Goal: Task Accomplishment & Management: Use online tool/utility

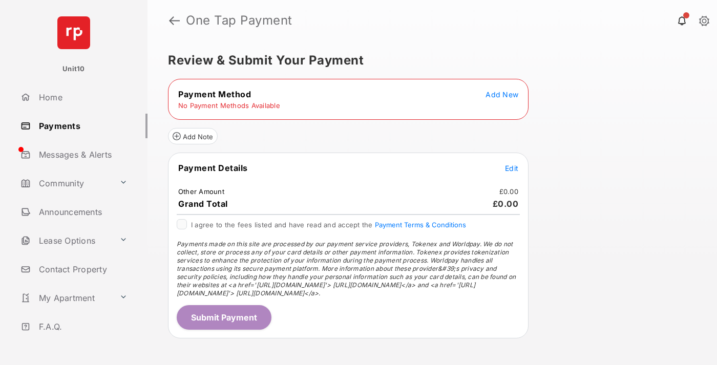
click at [502, 94] on span "Add New" at bounding box center [502, 94] width 33 height 9
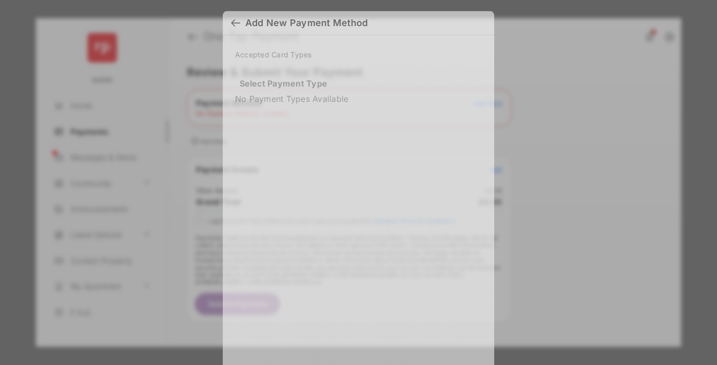
scroll to position [9, 0]
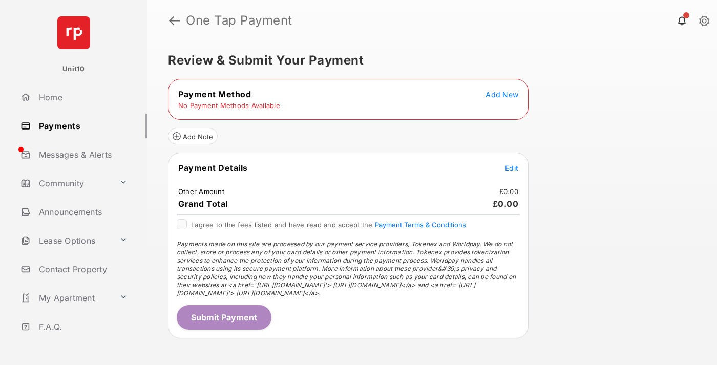
click at [502, 94] on span "Add New" at bounding box center [502, 94] width 33 height 9
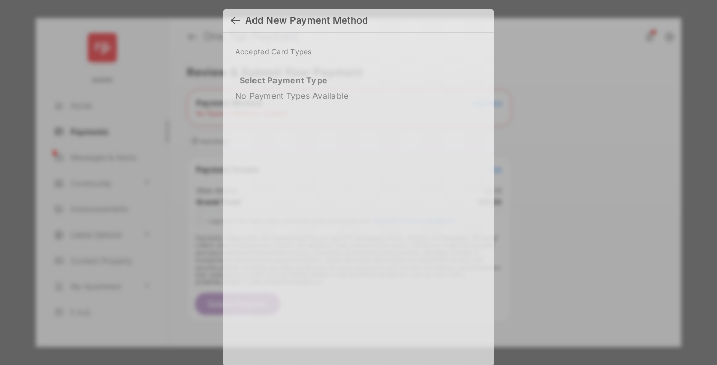
scroll to position [7, 0]
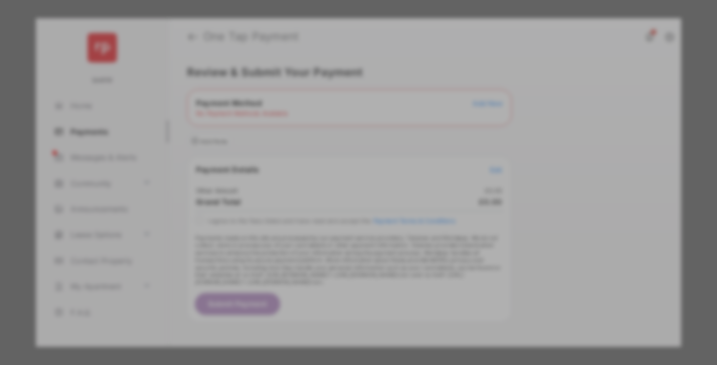
scroll to position [9, 0]
